Goal: Transaction & Acquisition: Purchase product/service

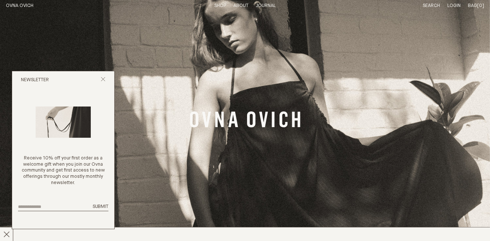
click at [223, 7] on link "Shop" at bounding box center [220, 5] width 12 height 5
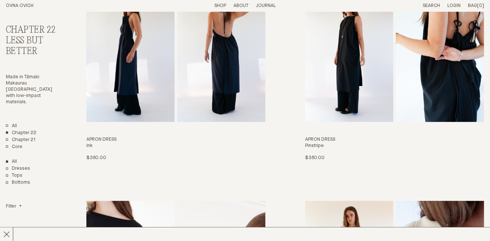
scroll to position [90, 0]
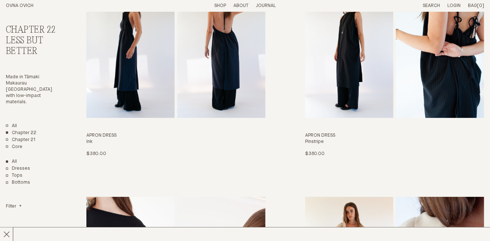
click at [7, 166] on link "Dresses" at bounding box center [18, 169] width 24 height 6
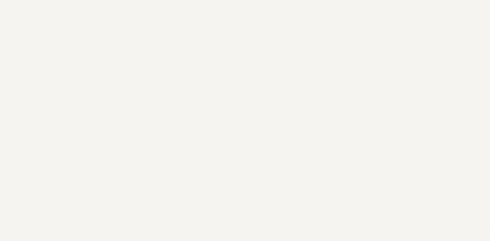
scroll to position [125, 0]
